Goal: Find specific page/section: Find specific page/section

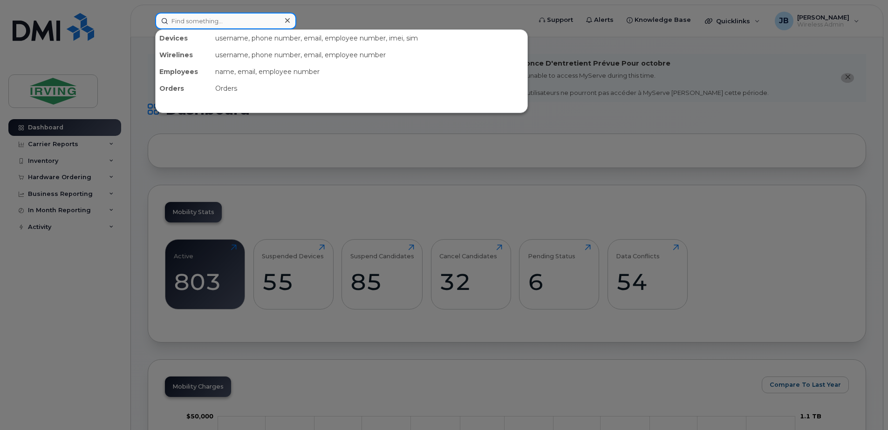
click at [203, 25] on input at bounding box center [225, 21] width 141 height 17
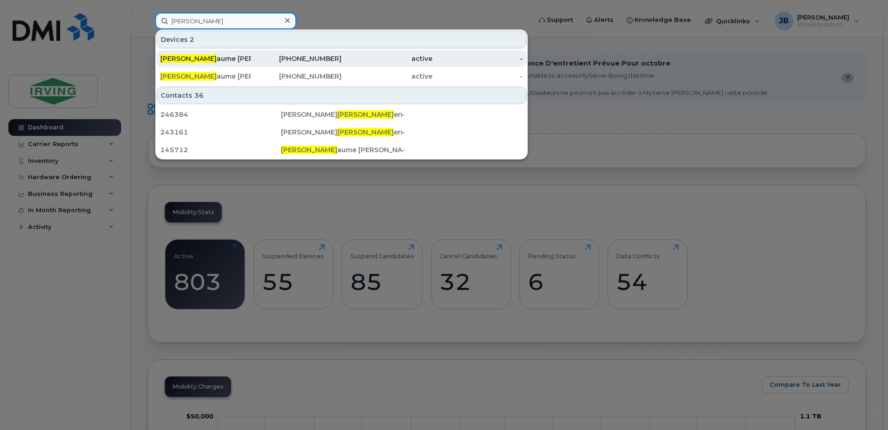
type input "guill"
click at [206, 57] on div "Guill aume Larocque" at bounding box center [205, 58] width 91 height 9
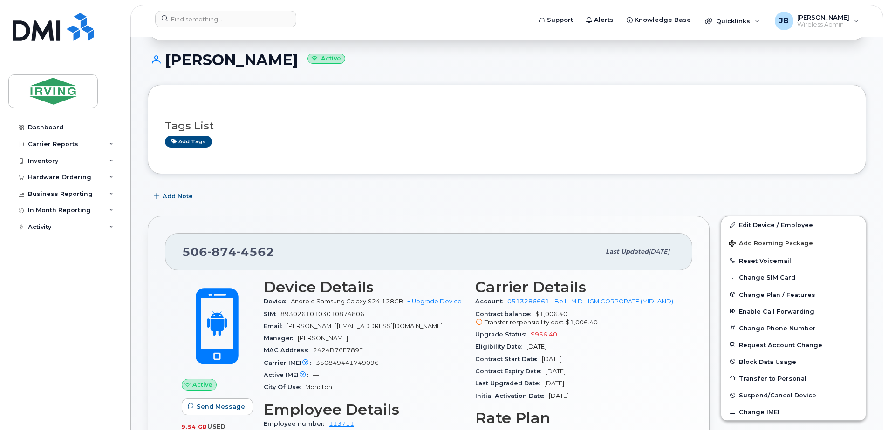
scroll to position [140, 0]
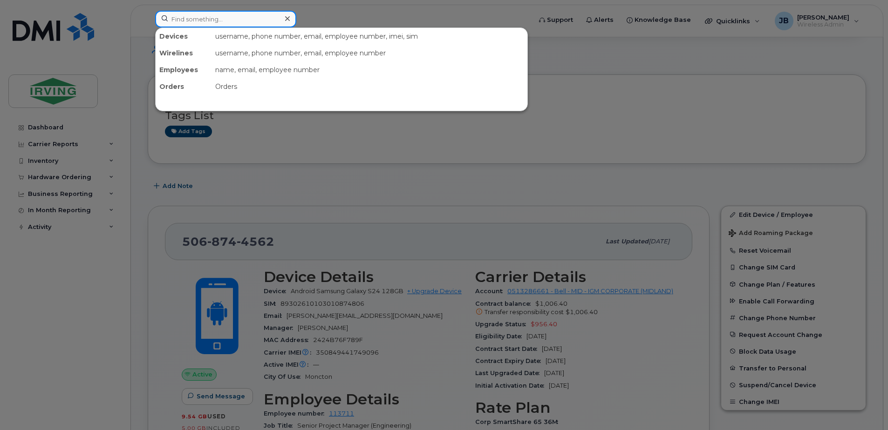
click at [197, 17] on input at bounding box center [225, 19] width 141 height 17
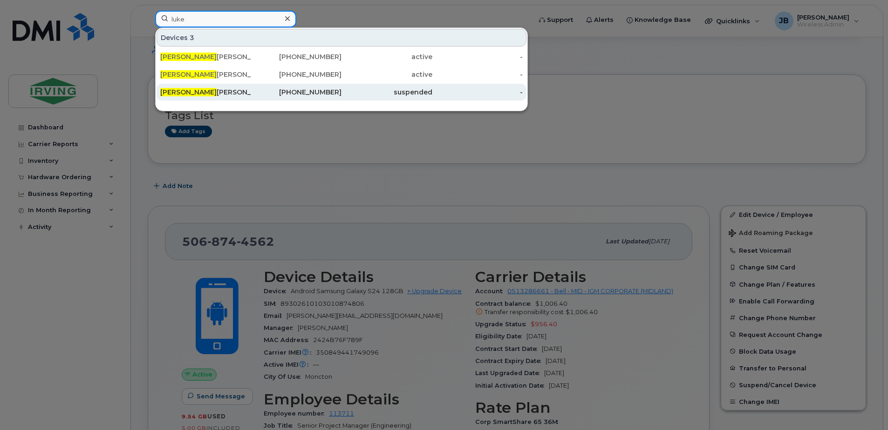
type input "luke"
click at [193, 93] on div "Luke Russell" at bounding box center [205, 92] width 91 height 9
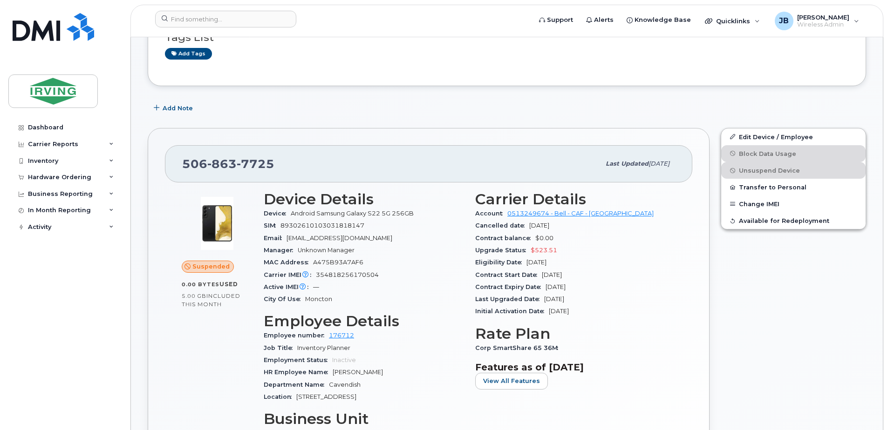
scroll to position [186, 0]
